Goal: Information Seeking & Learning: Learn about a topic

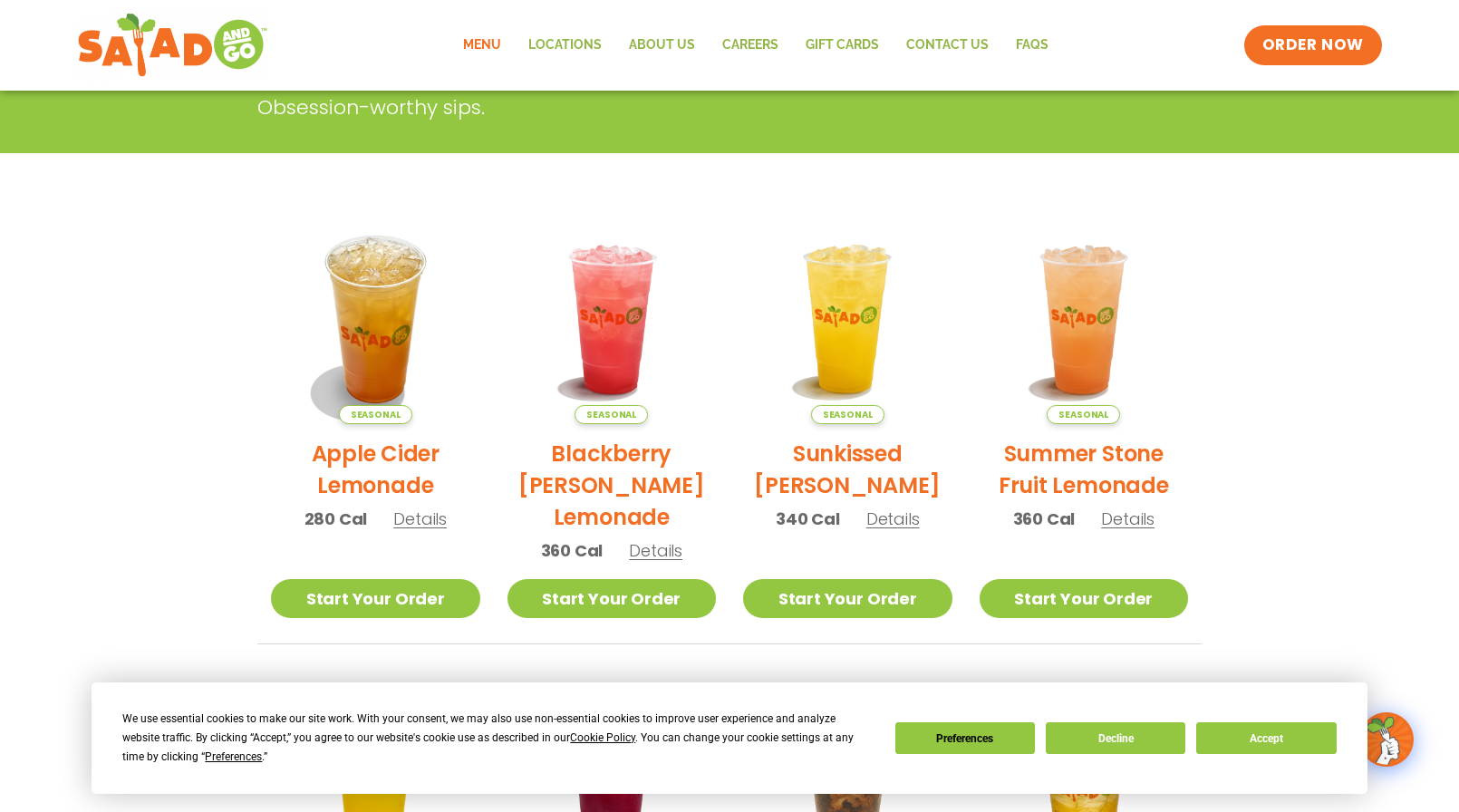
scroll to position [81, 0]
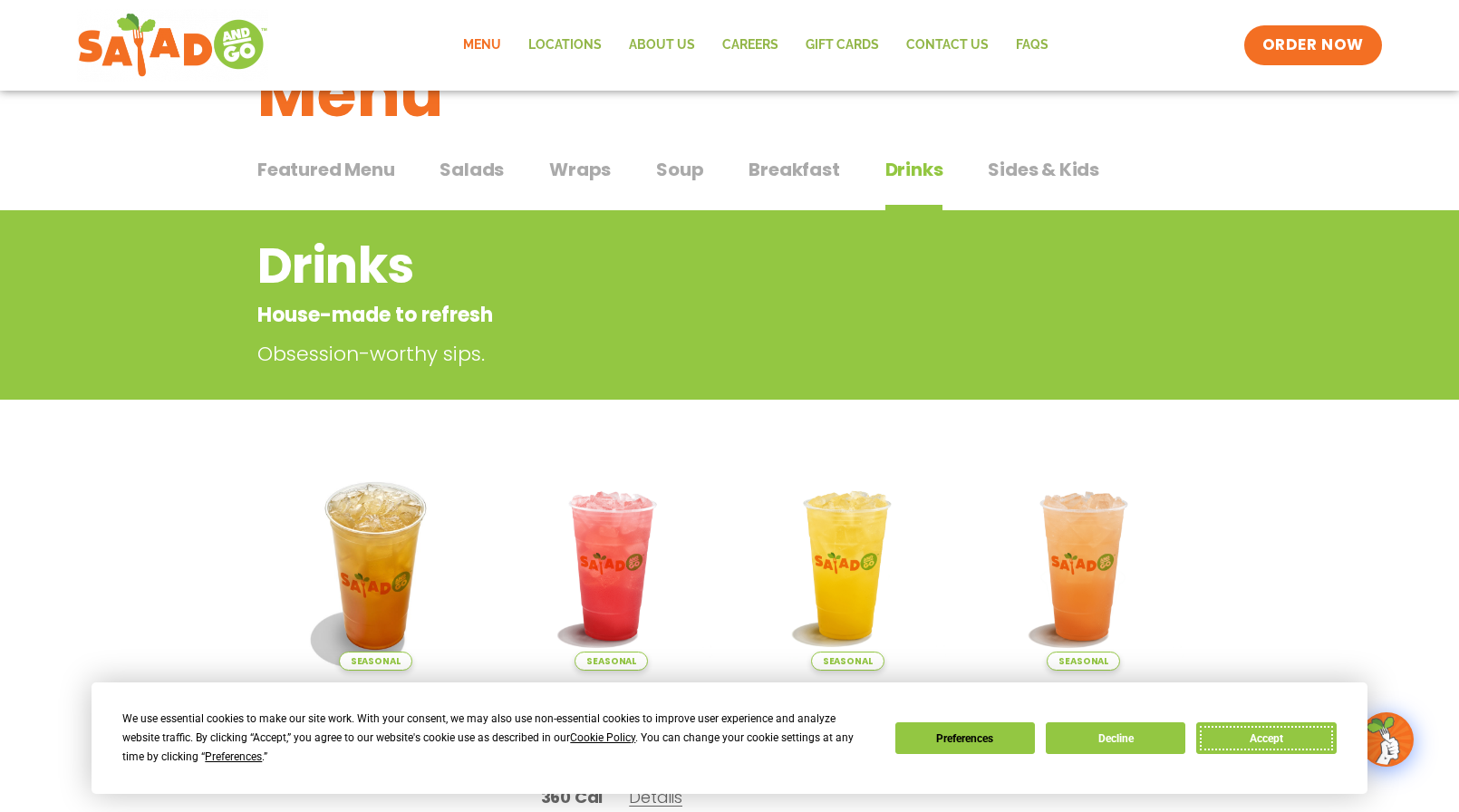
click at [1277, 739] on button "Accept" at bounding box center [1266, 738] width 139 height 31
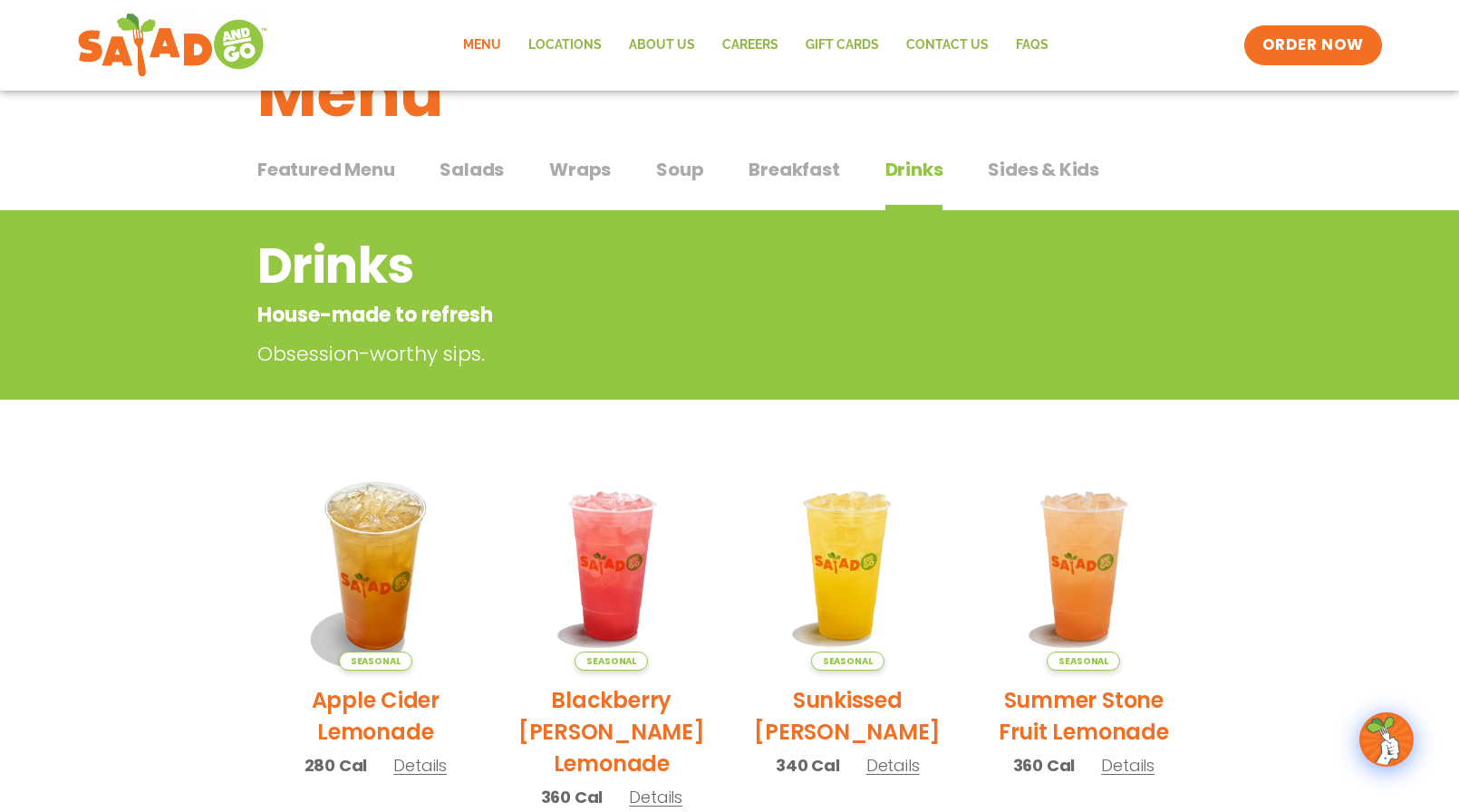
click at [466, 162] on span "Salads" at bounding box center [471, 169] width 64 height 28
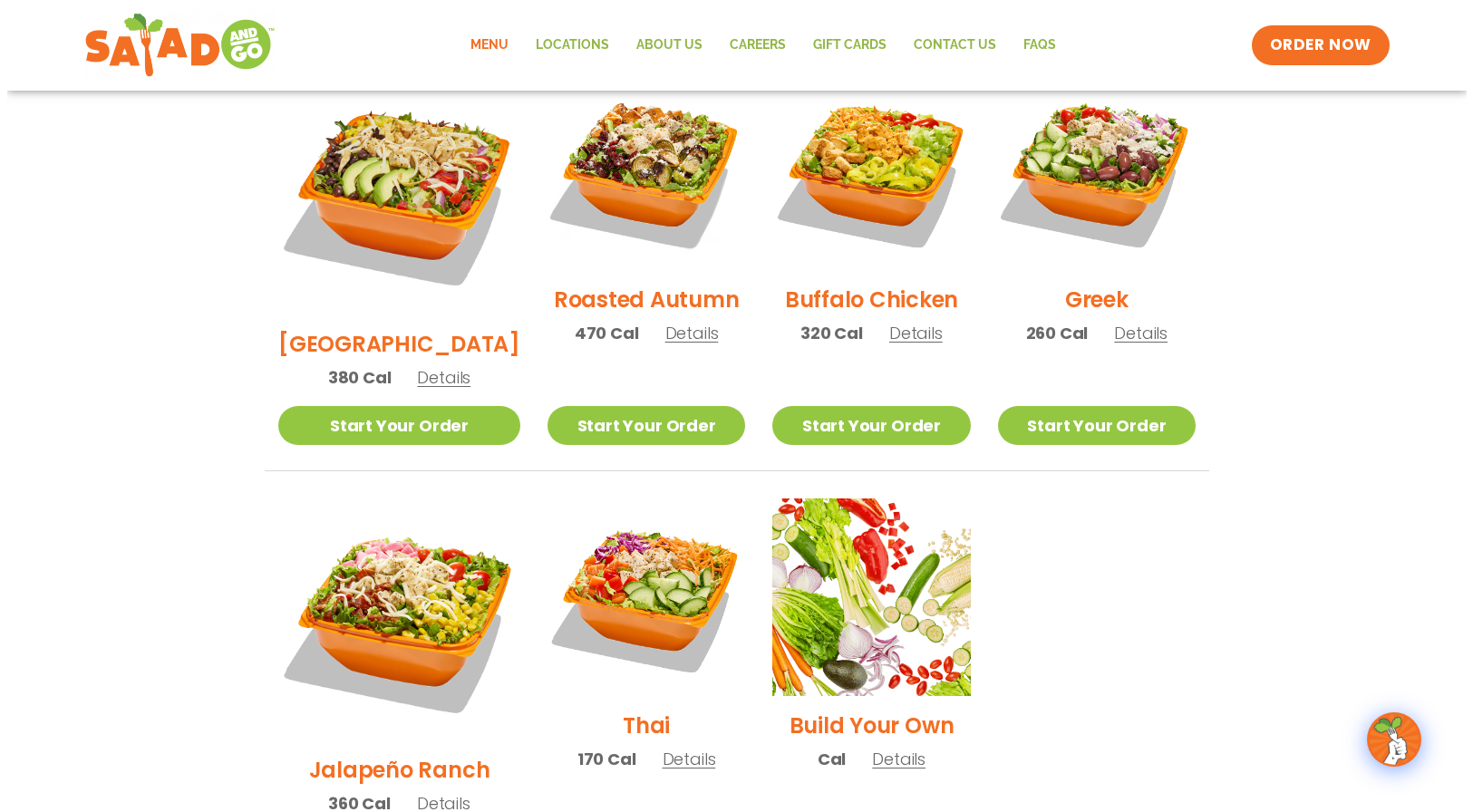
scroll to position [1077, 0]
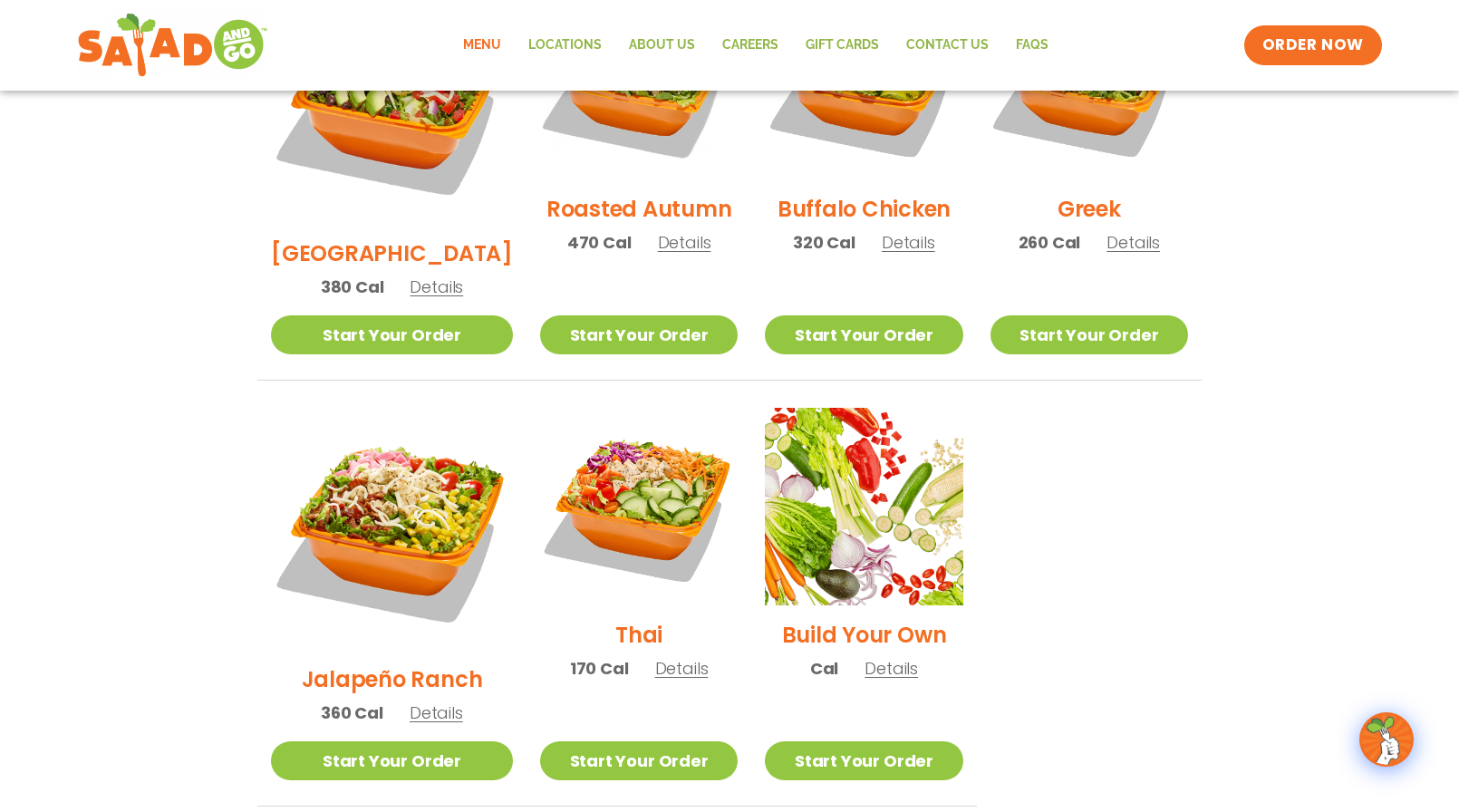
click at [655, 657] on span "Details" at bounding box center [682, 668] width 53 height 23
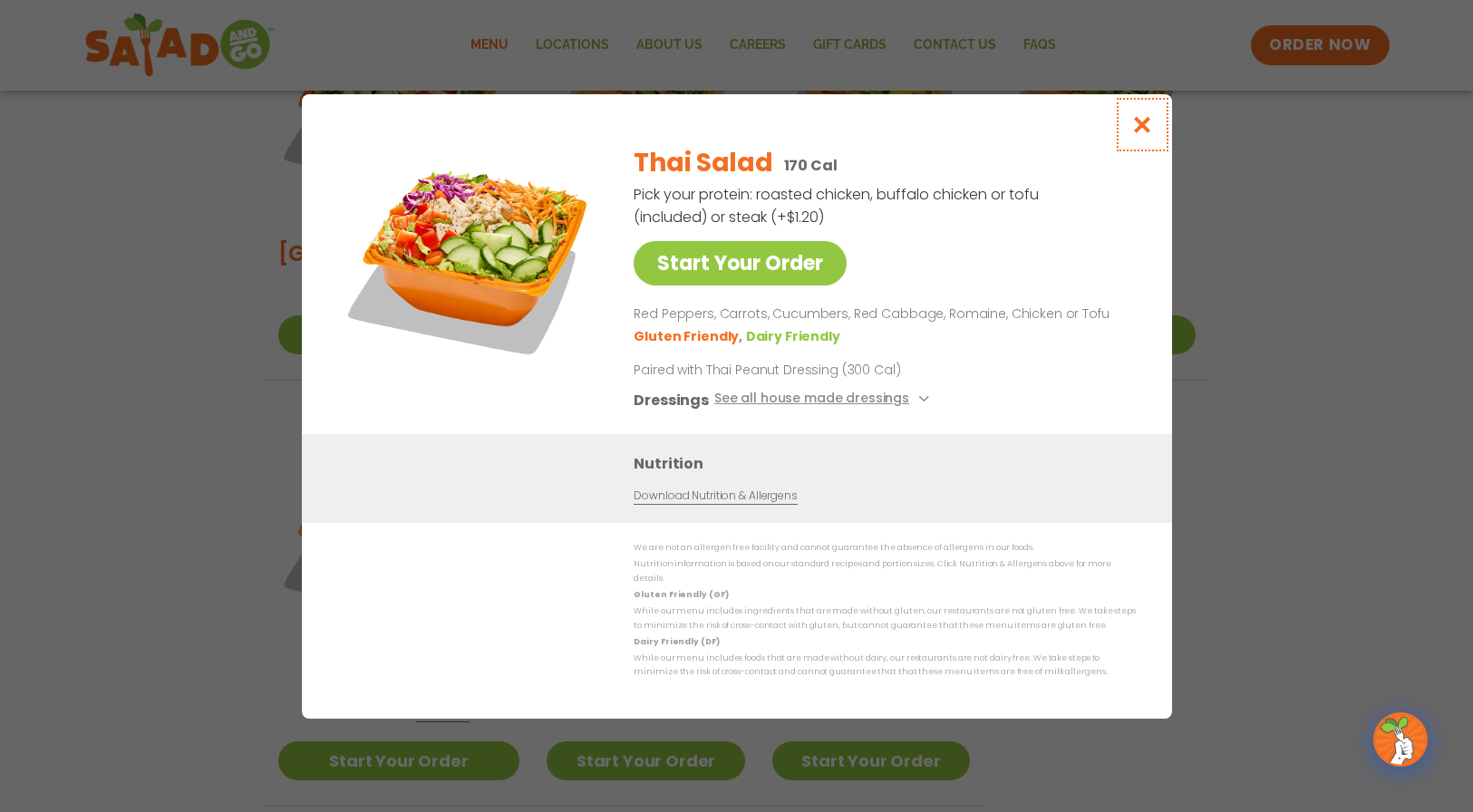
click at [1145, 134] on icon "Close modal" at bounding box center [1141, 125] width 23 height 19
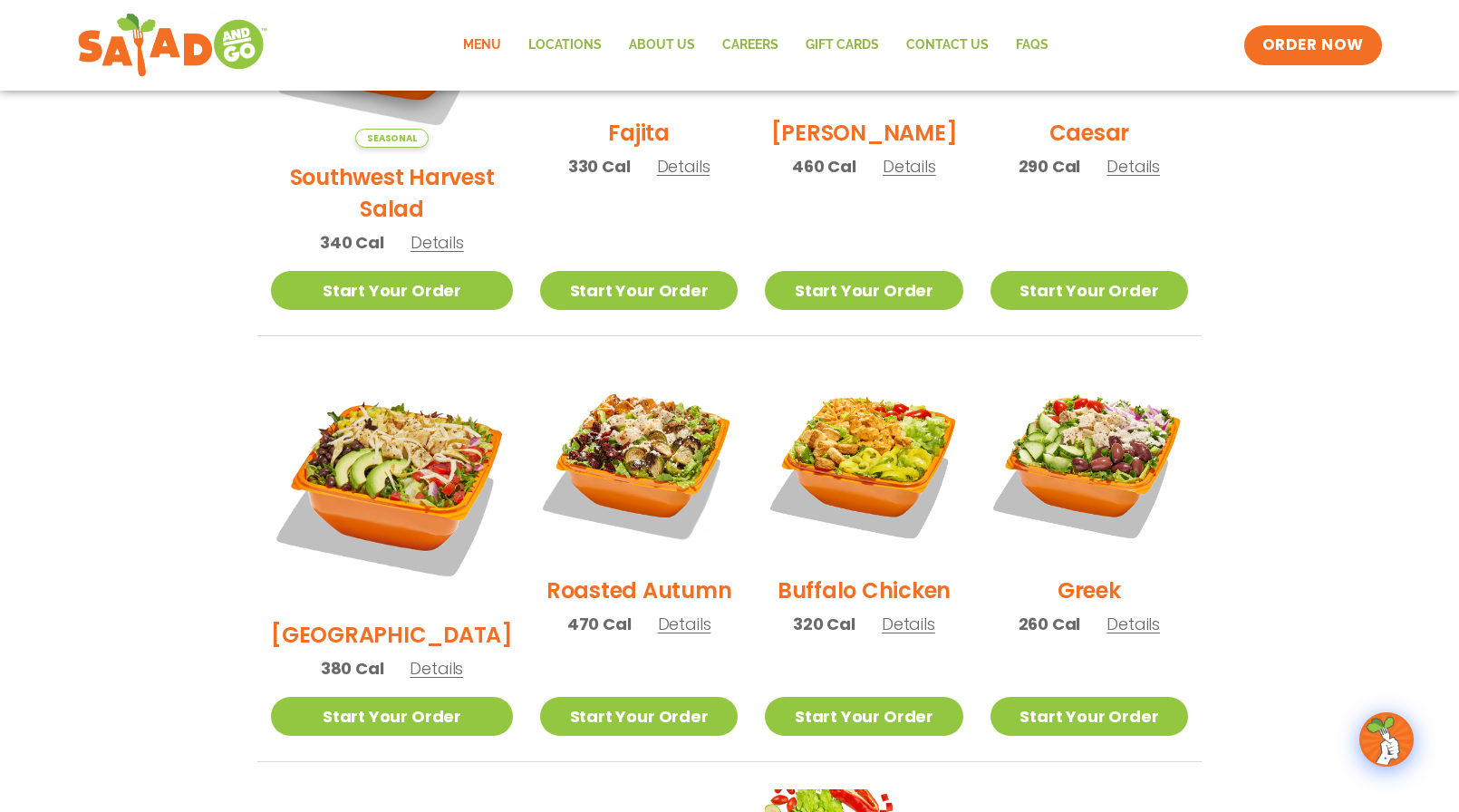
scroll to position [611, 0]
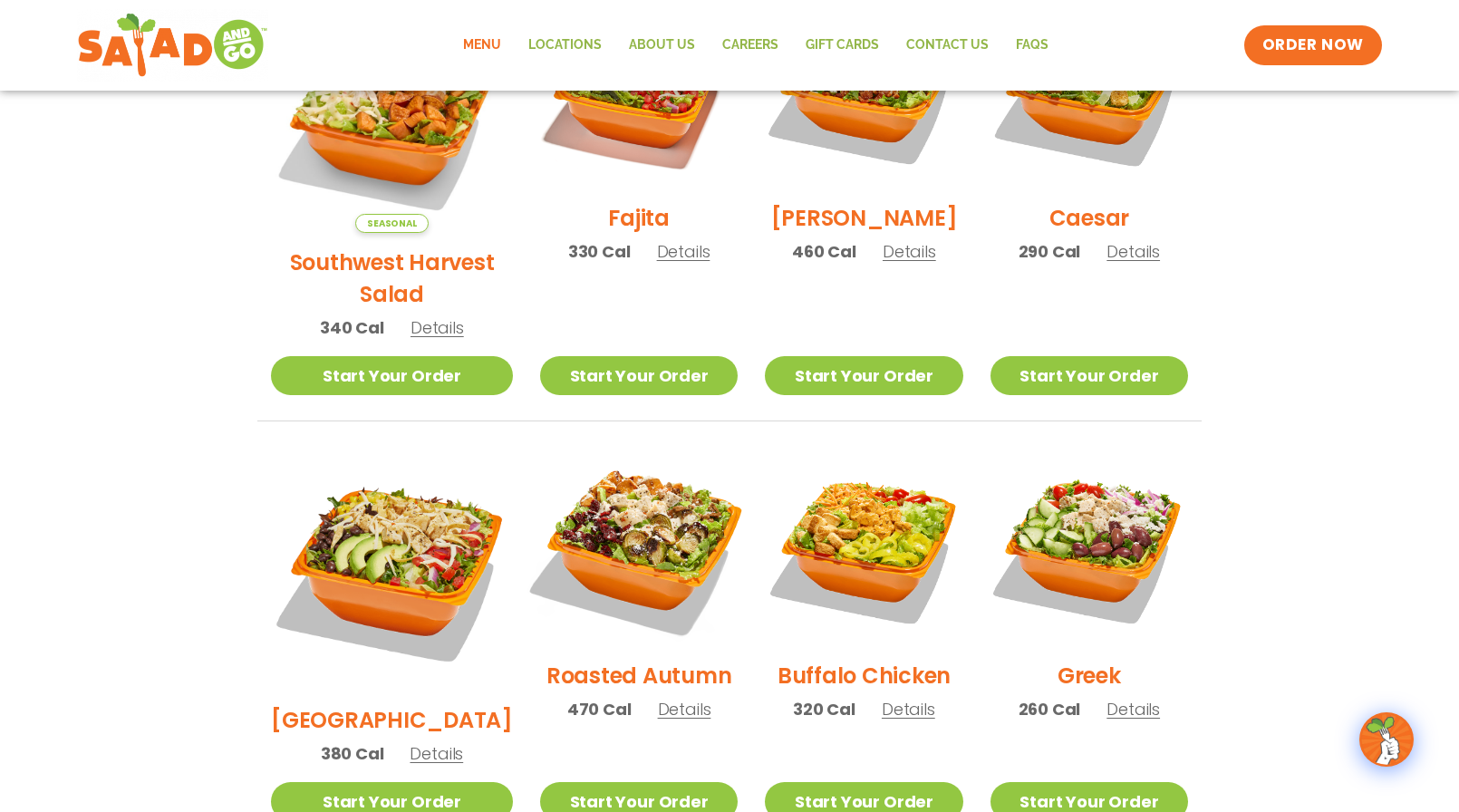
click at [627, 506] on img at bounding box center [638, 546] width 232 height 232
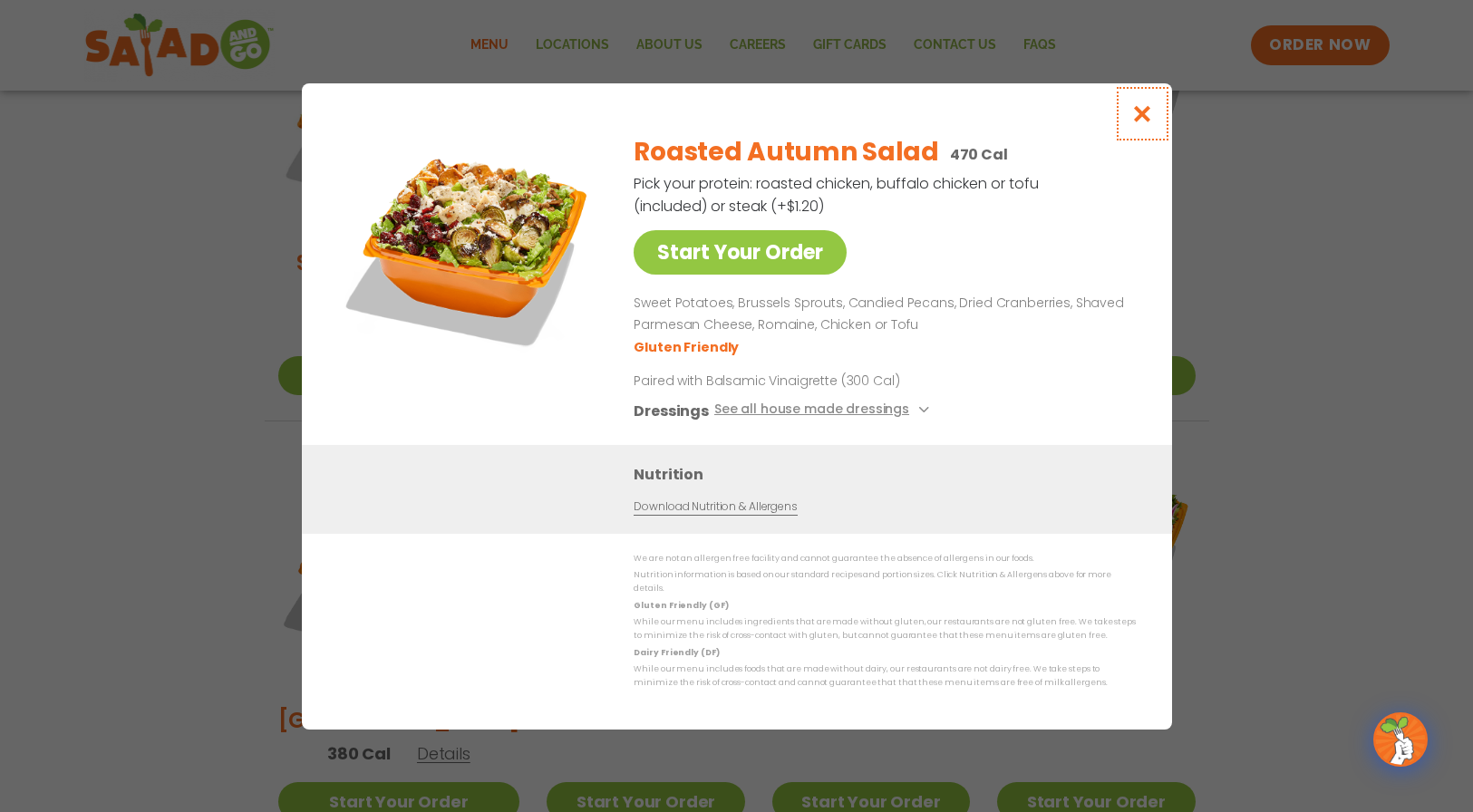
click at [1142, 118] on icon "Close modal" at bounding box center [1141, 113] width 23 height 19
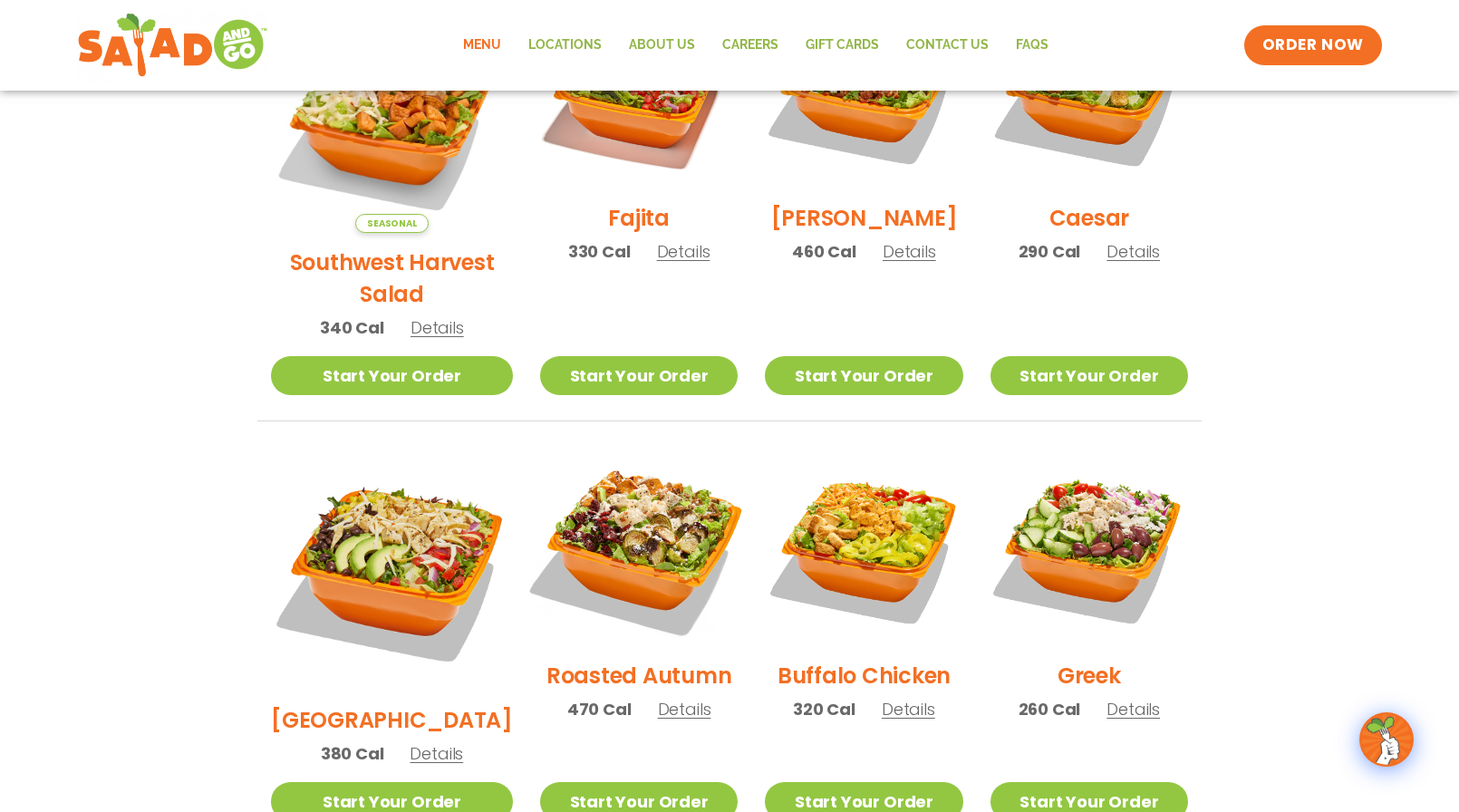
click at [616, 493] on img at bounding box center [638, 546] width 232 height 232
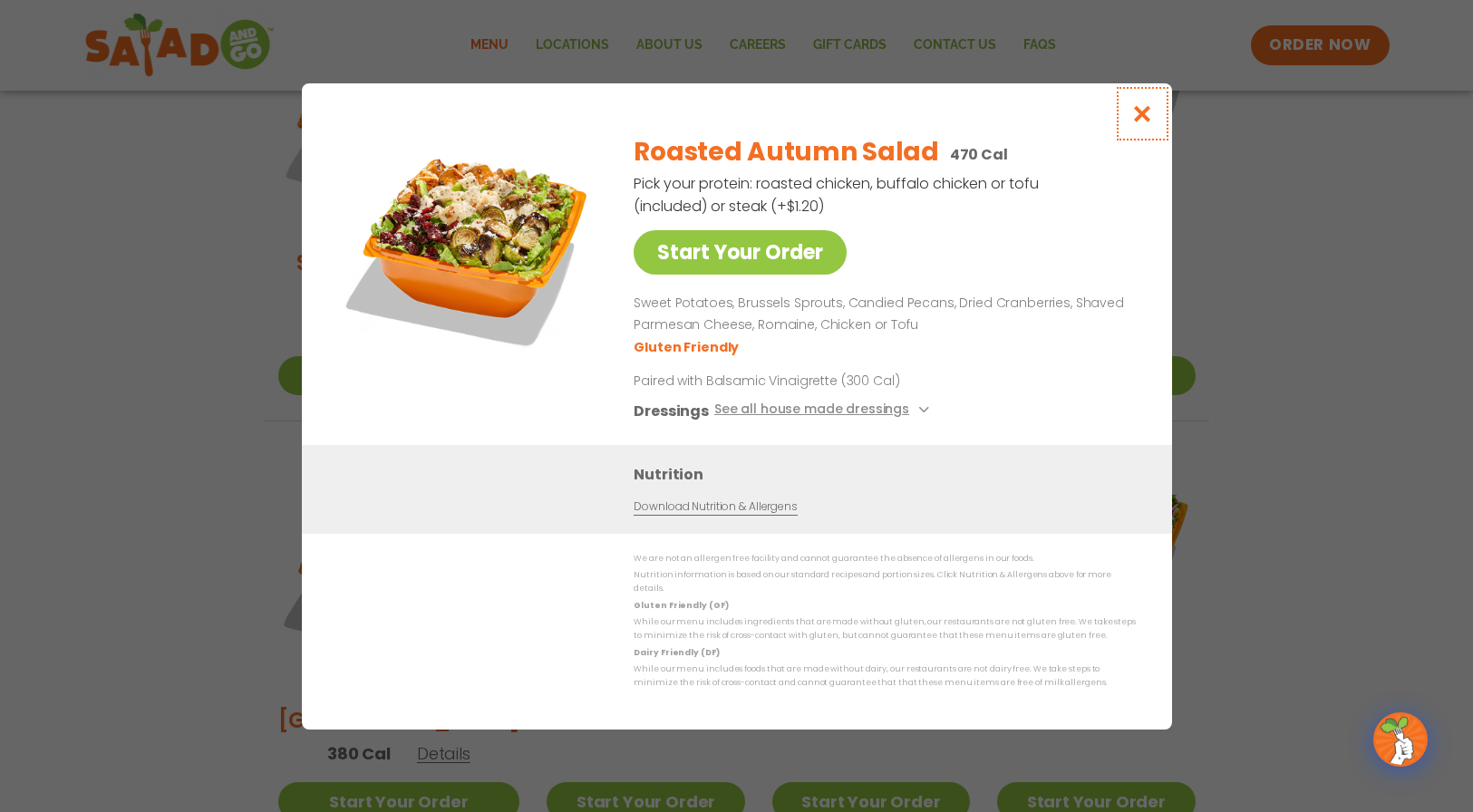
click at [1141, 111] on icon "Close modal" at bounding box center [1141, 113] width 23 height 19
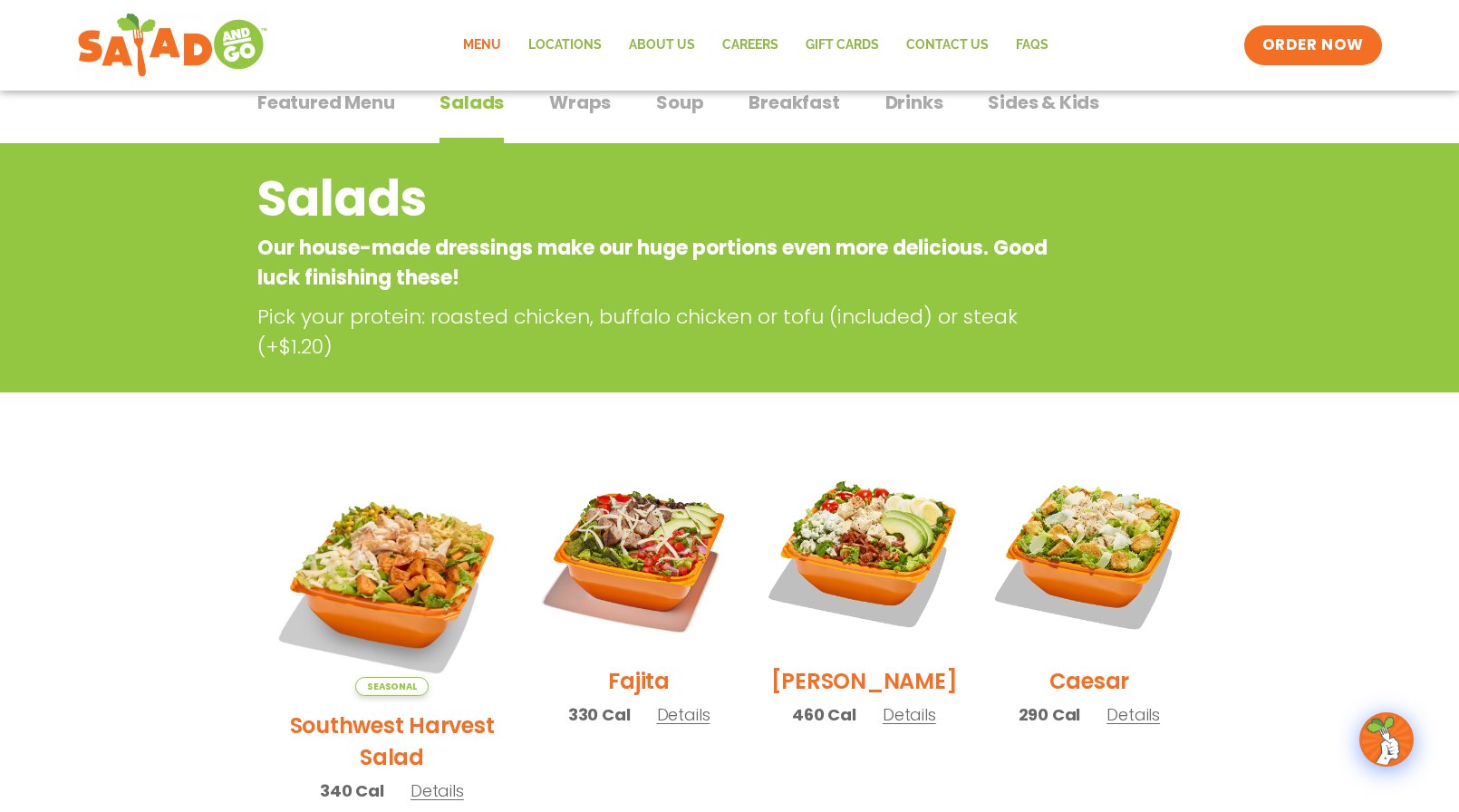
scroll to position [0, 0]
